Goal: Task Accomplishment & Management: Use online tool/utility

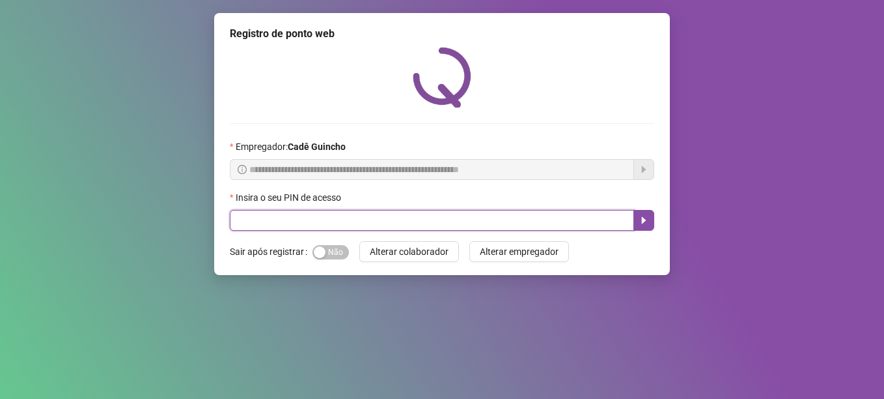
click at [352, 219] on input "text" at bounding box center [432, 220] width 404 height 21
type input "*****"
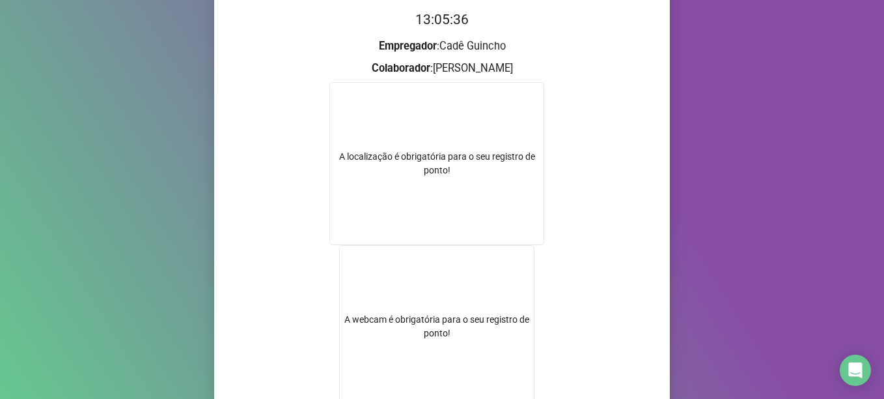
scroll to position [259, 0]
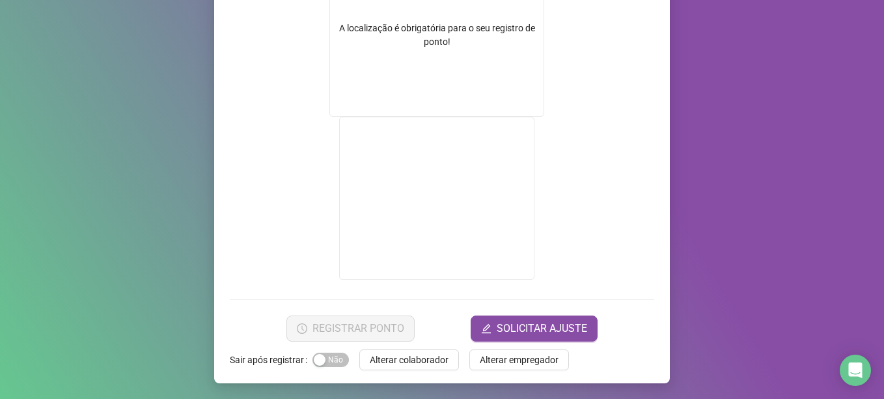
click at [638, 252] on form "A localização é obrigatória para o seu registro de ponto!" at bounding box center [442, 119] width 425 height 330
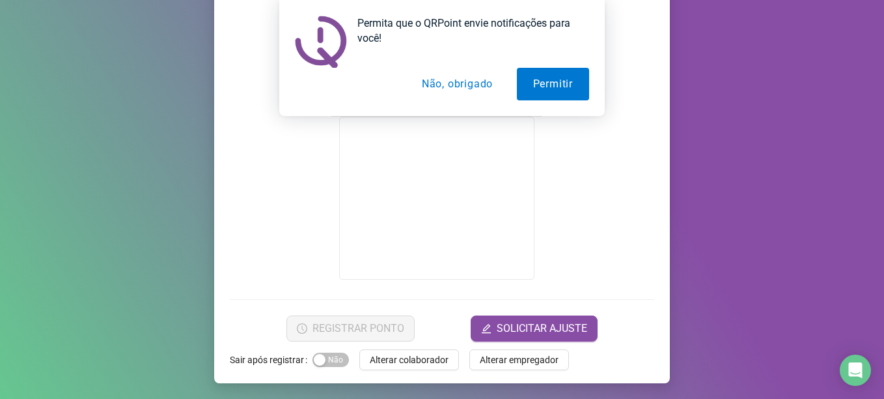
click at [462, 83] on button "Não, obrigado" at bounding box center [458, 84] width 104 height 33
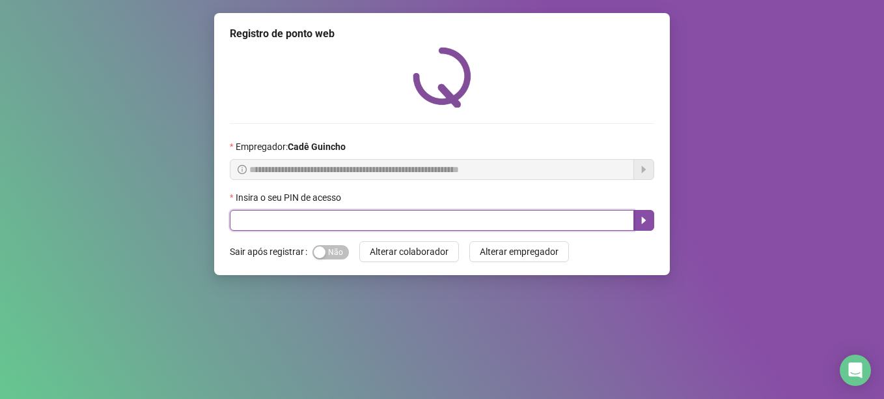
click at [362, 217] on input "text" at bounding box center [432, 220] width 404 height 21
type input "*****"
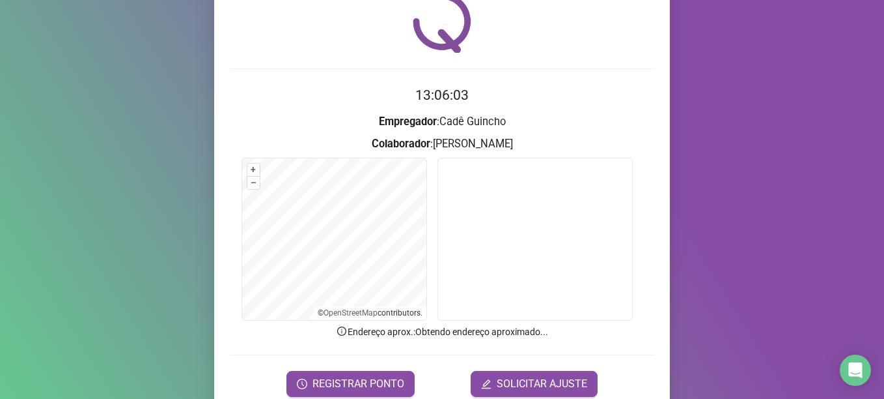
scroll to position [110, 0]
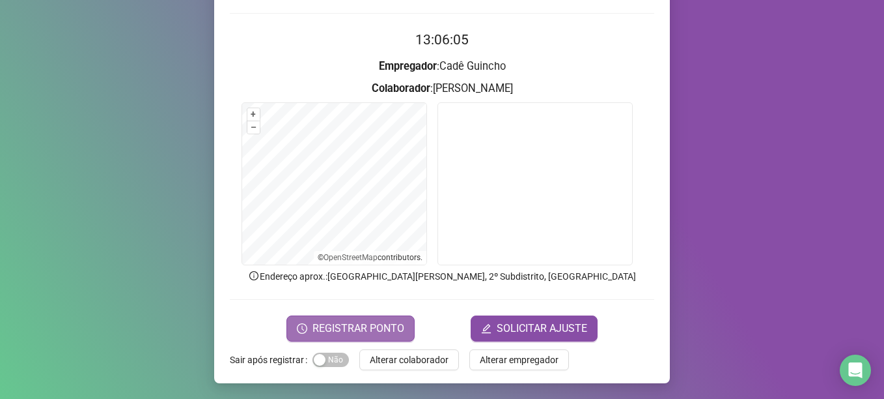
click at [366, 324] on span "REGISTRAR PONTO" at bounding box center [359, 328] width 92 height 16
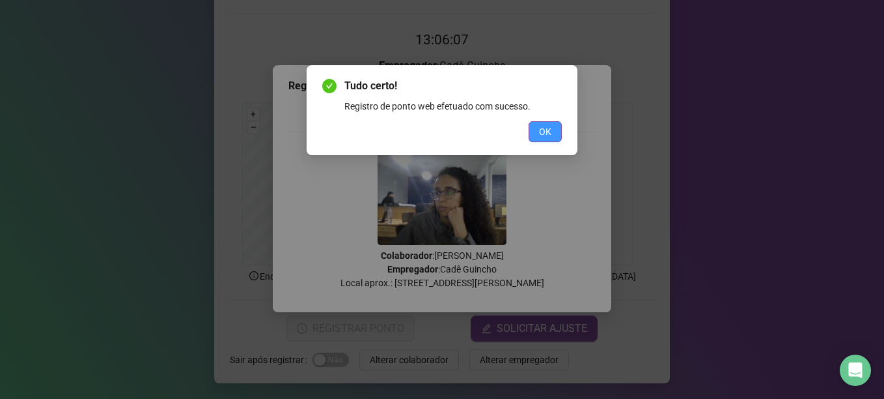
click at [548, 132] on span "OK" at bounding box center [545, 131] width 12 height 14
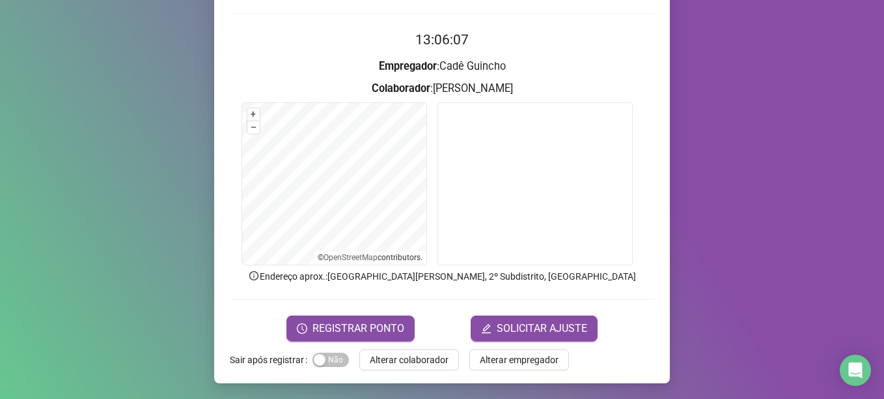
drag, startPoint x: 547, startPoint y: 56, endPoint x: 531, endPoint y: 51, distance: 17.1
click at [531, 51] on form "13:06:07 Empregador : Cadê Guincho Colaborador : THAÍS PATRÍCIO PEREIRA DA CRUZ…" at bounding box center [442, 184] width 425 height 311
